Goal: Find specific page/section: Find specific page/section

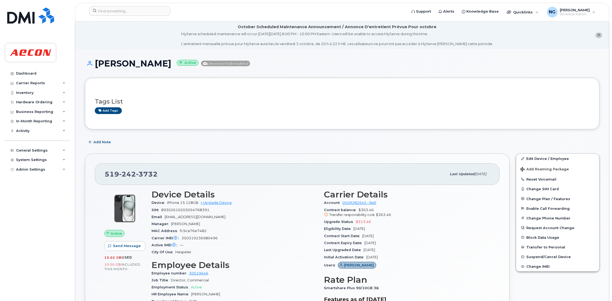
scroll to position [201, 0]
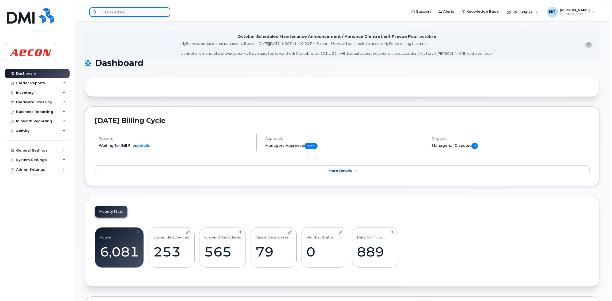
click at [128, 7] on input at bounding box center [129, 12] width 81 height 10
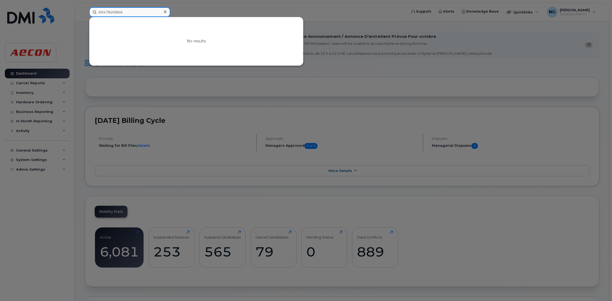
drag, startPoint x: 139, startPoint y: 9, endPoint x: -85, endPoint y: -2, distance: 224.8
type input "647826866"
click at [139, 8] on input "647826866" at bounding box center [129, 12] width 81 height 10
click at [166, 10] on icon at bounding box center [165, 12] width 3 height 4
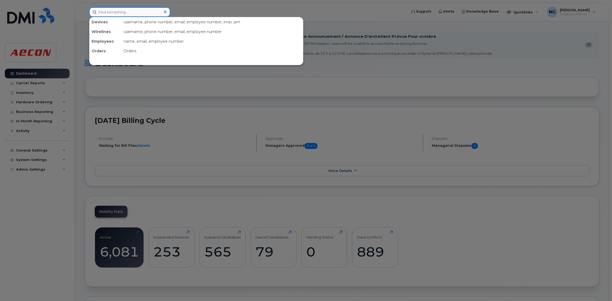
click at [137, 16] on input at bounding box center [129, 12] width 81 height 10
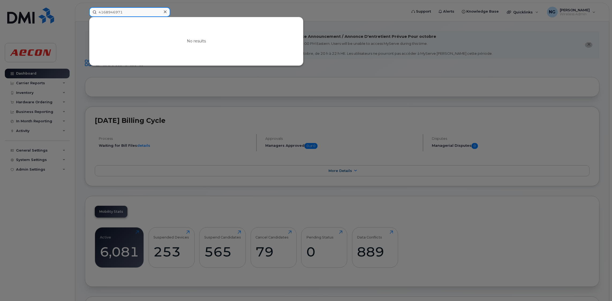
type input "4168946971"
click at [166, 12] on icon at bounding box center [165, 12] width 3 height 4
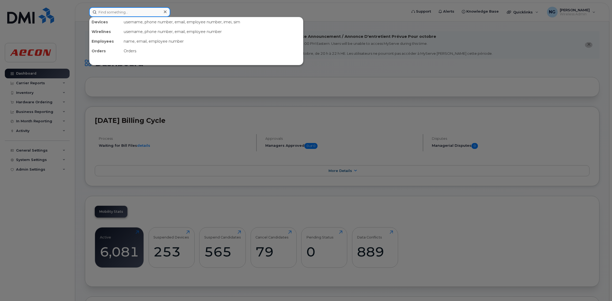
click at [122, 11] on input at bounding box center [129, 12] width 81 height 10
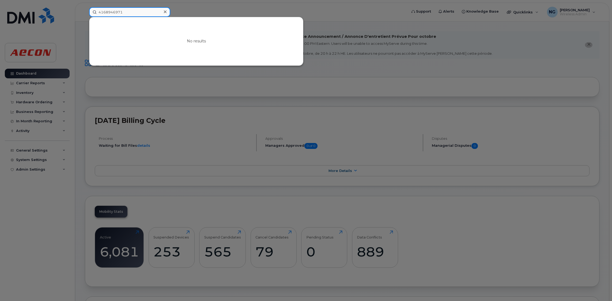
type input "4168946971"
click at [165, 10] on icon at bounding box center [165, 12] width 3 height 4
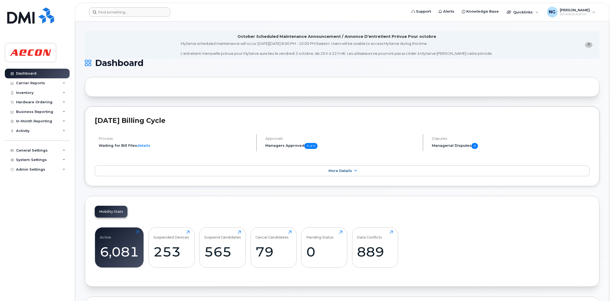
click at [159, 87] on div at bounding box center [342, 87] width 515 height 20
click at [130, 12] on input at bounding box center [129, 12] width 81 height 10
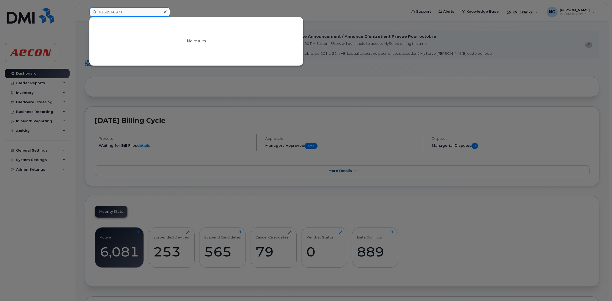
type input "4168946971"
click at [130, 12] on input "4168946971" at bounding box center [129, 12] width 81 height 10
click at [167, 12] on div at bounding box center [165, 12] width 8 height 8
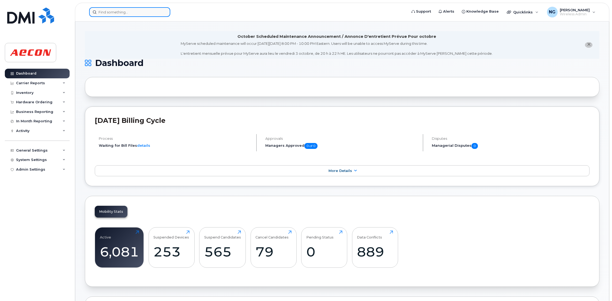
click at [119, 16] on div at bounding box center [246, 12] width 315 height 10
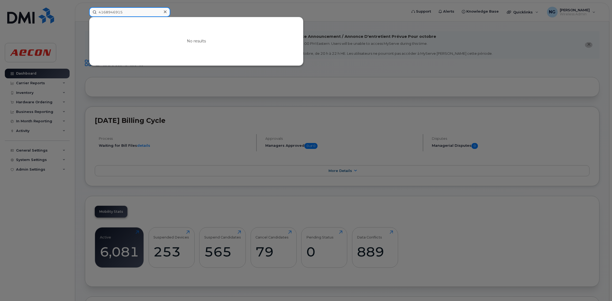
type input "4168946915"
click at [277, 143] on div at bounding box center [306, 150] width 612 height 301
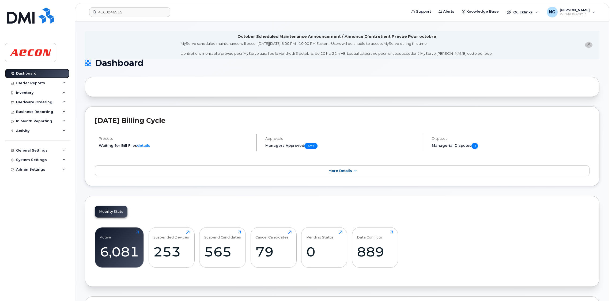
click at [46, 75] on link "Dashboard" at bounding box center [37, 74] width 65 height 10
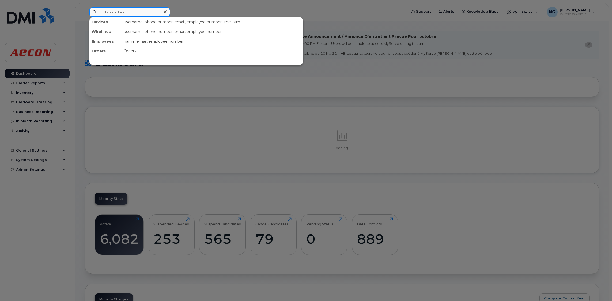
click at [144, 13] on input at bounding box center [129, 12] width 81 height 10
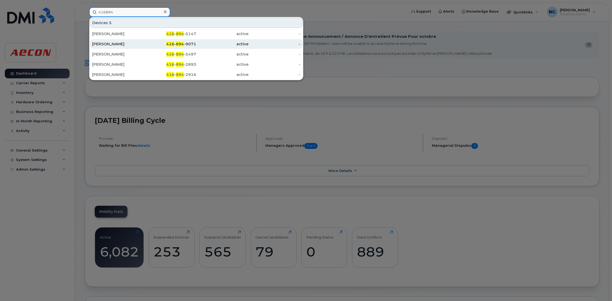
type input "416894"
click at [91, 42] on link "Justyn Walsh 416 - 894 -9071 active -" at bounding box center [196, 44] width 213 height 10
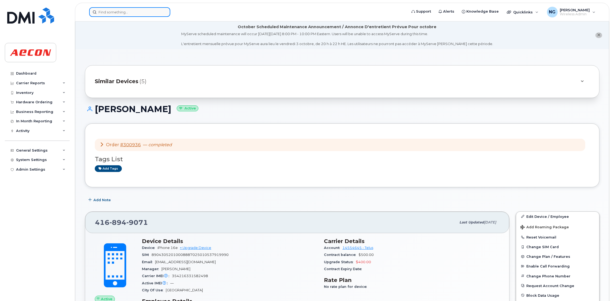
click at [133, 11] on input at bounding box center [129, 12] width 81 height 10
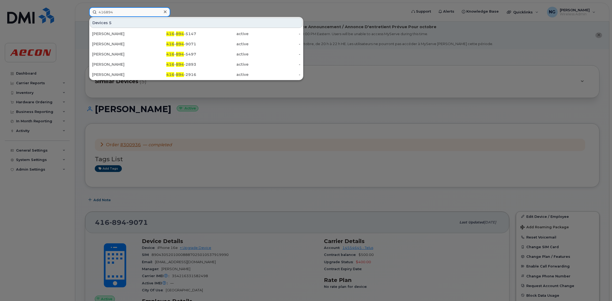
click at [136, 8] on input "416894" at bounding box center [129, 12] width 81 height 10
click at [143, 12] on input "416894" at bounding box center [129, 12] width 81 height 10
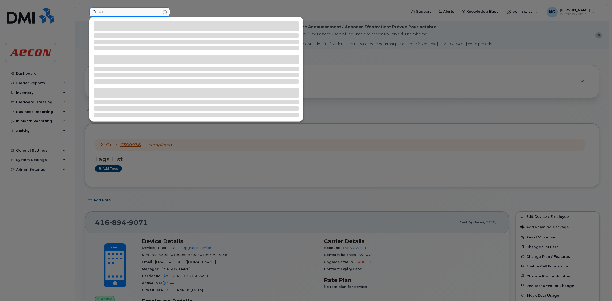
type input "4"
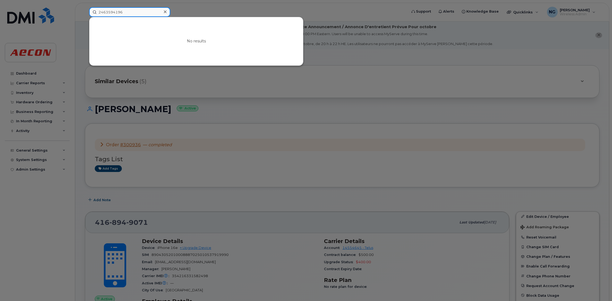
drag, startPoint x: 102, startPoint y: 12, endPoint x: 109, endPoint y: 12, distance: 6.7
click at [107, 12] on input "2463594196" at bounding box center [129, 12] width 81 height 10
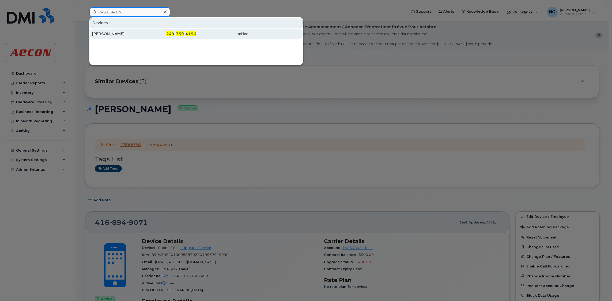
type input "2493594196"
click at [188, 31] on div "249 - 359 - 4196" at bounding box center [170, 34] width 52 height 10
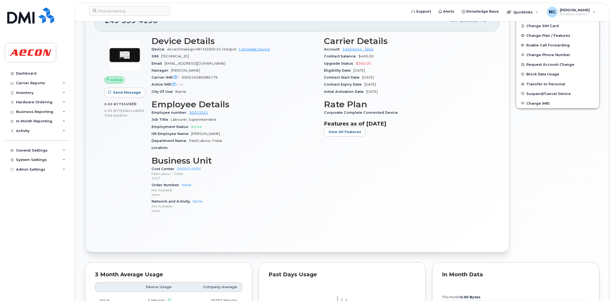
scroll to position [99, 0]
